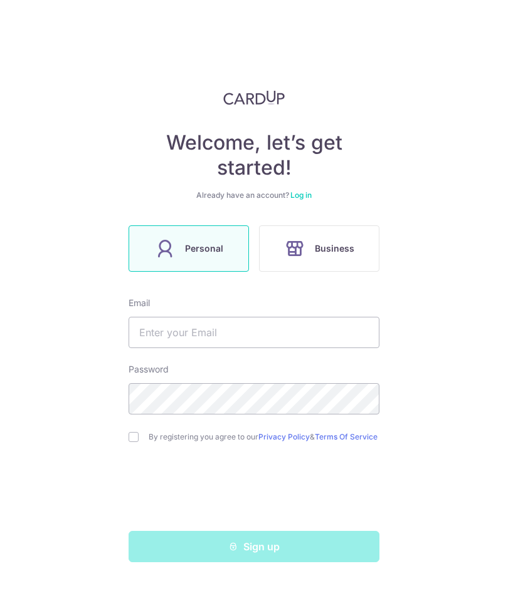
click at [298, 195] on link "Log in" at bounding box center [300, 194] width 21 height 9
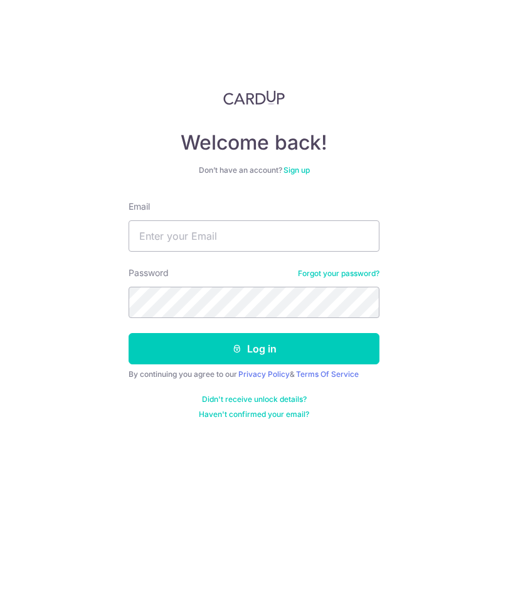
click at [318, 232] on input "Email" at bounding box center [253, 236] width 251 height 31
type input "[EMAIL_ADDRESS][DOMAIN_NAME]"
click at [320, 345] on button "Log in" at bounding box center [253, 348] width 251 height 31
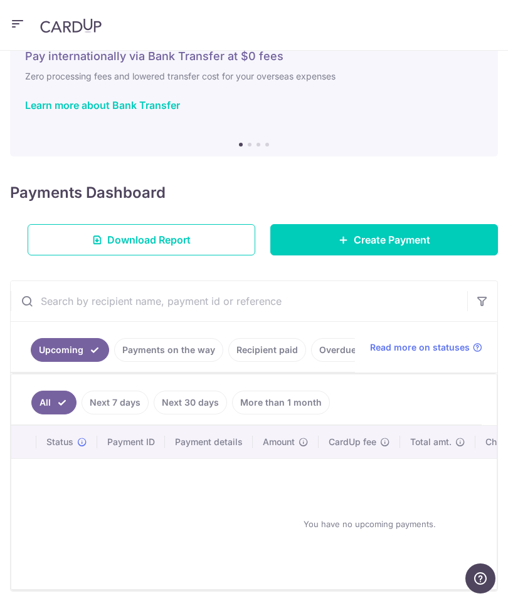
scroll to position [46, 0]
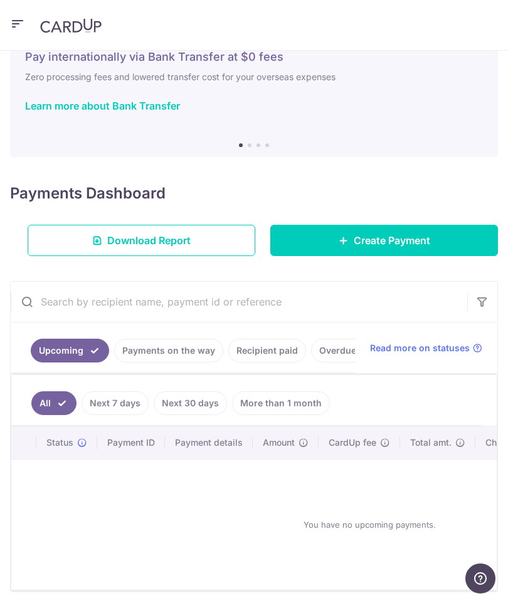
click at [277, 355] on link "Recipient paid" at bounding box center [267, 351] width 78 height 24
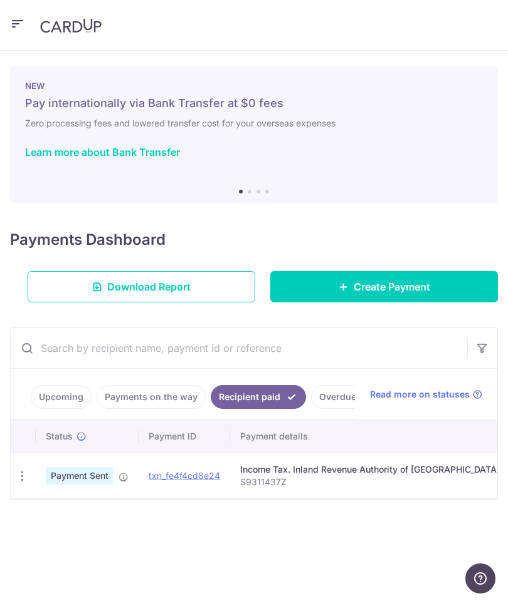
click at [69, 32] on img at bounding box center [70, 25] width 61 height 15
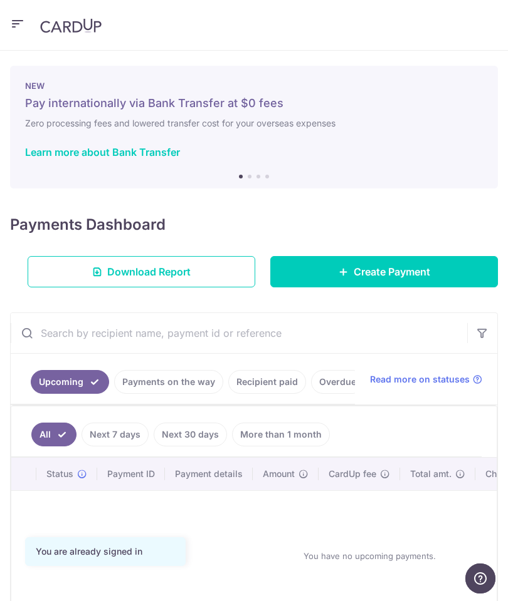
click at [16, 34] on button "button" at bounding box center [17, 25] width 15 height 20
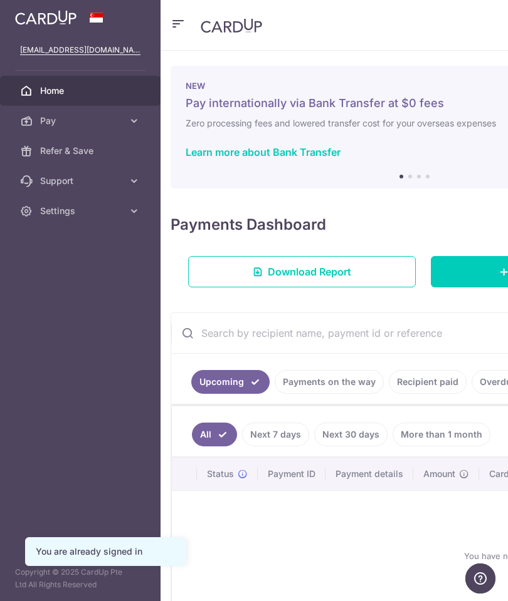
click at [123, 122] on link "Pay" at bounding box center [80, 121] width 160 height 30
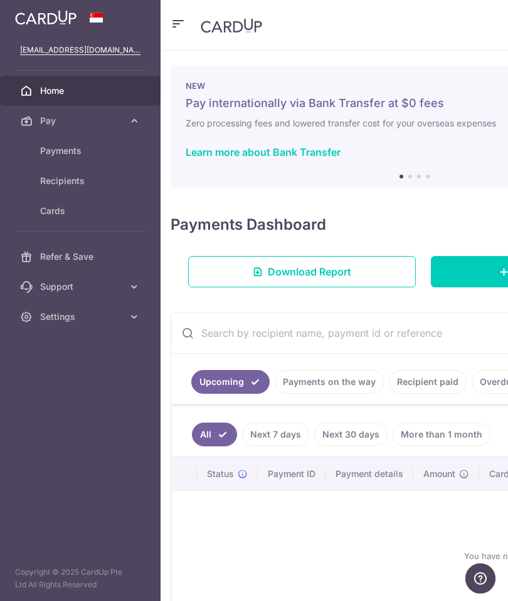
click at [60, 159] on link "Payments" at bounding box center [80, 151] width 160 height 30
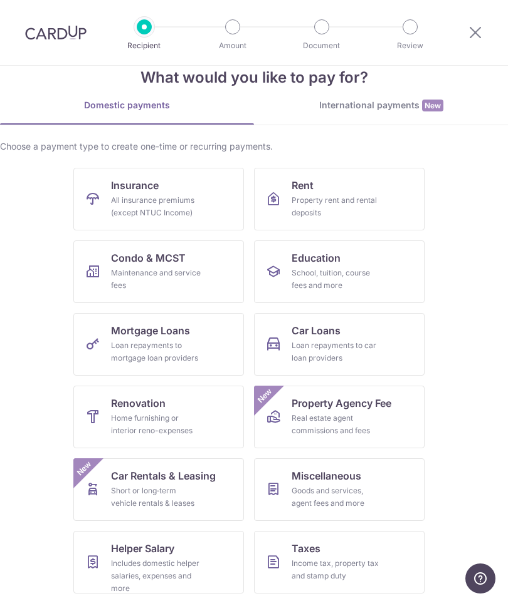
scroll to position [29, 0]
click at [131, 194] on link "Insurance All insurance premiums (except NTUC Income)" at bounding box center [158, 200] width 170 height 63
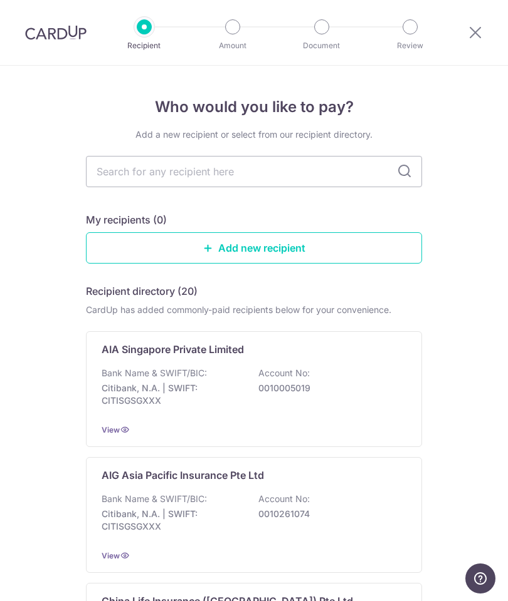
click at [109, 174] on input "text" at bounding box center [254, 171] width 336 height 31
click at [283, 176] on input "text" at bounding box center [254, 171] width 336 height 31
type input "Hsbc"
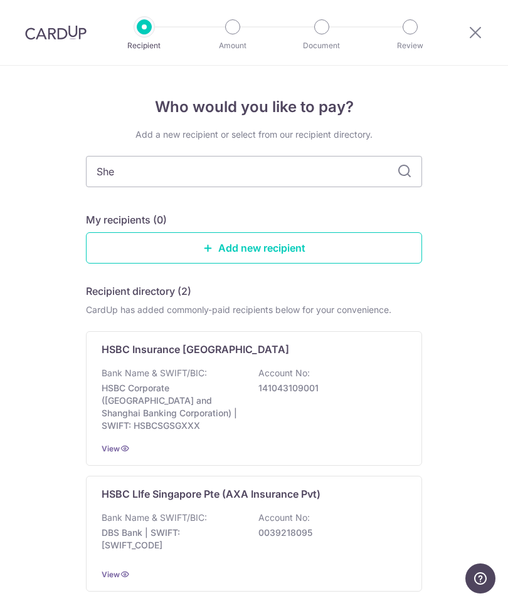
type input "She"
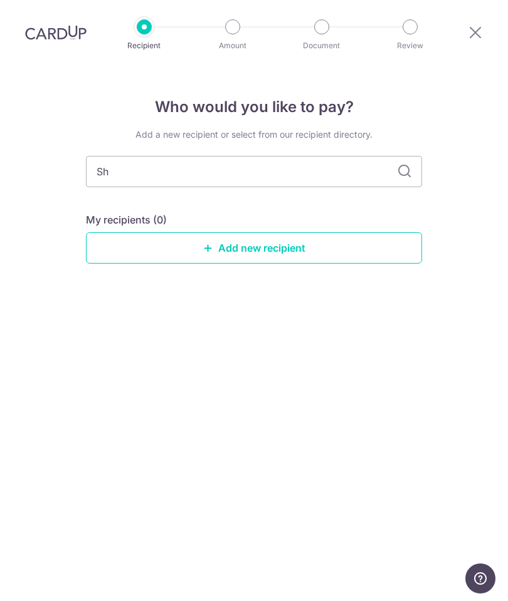
type input "S"
type input "Hsbc"
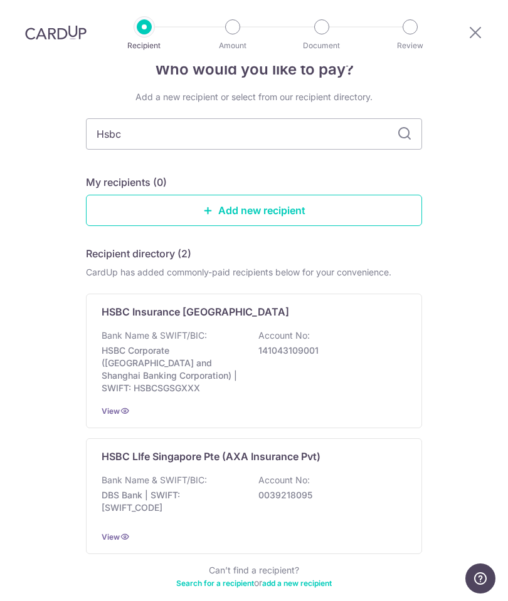
scroll to position [37, 0]
click at [301, 321] on div "HSBC Insurance Singapore Bank Name & SWIFT/BIC: HSBC Corporate (Hongkong and Sh…" at bounding box center [254, 361] width 336 height 135
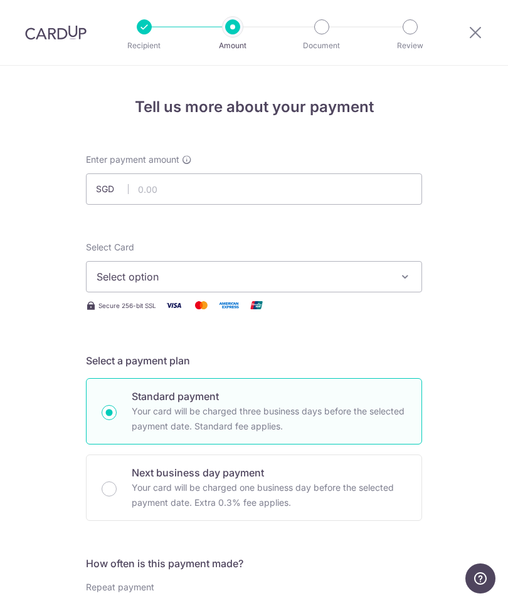
click at [139, 34] on div "Recipient" at bounding box center [144, 26] width 15 height 15
click at [474, 34] on icon at bounding box center [474, 32] width 15 height 16
